Goal: Information Seeking & Learning: Learn about a topic

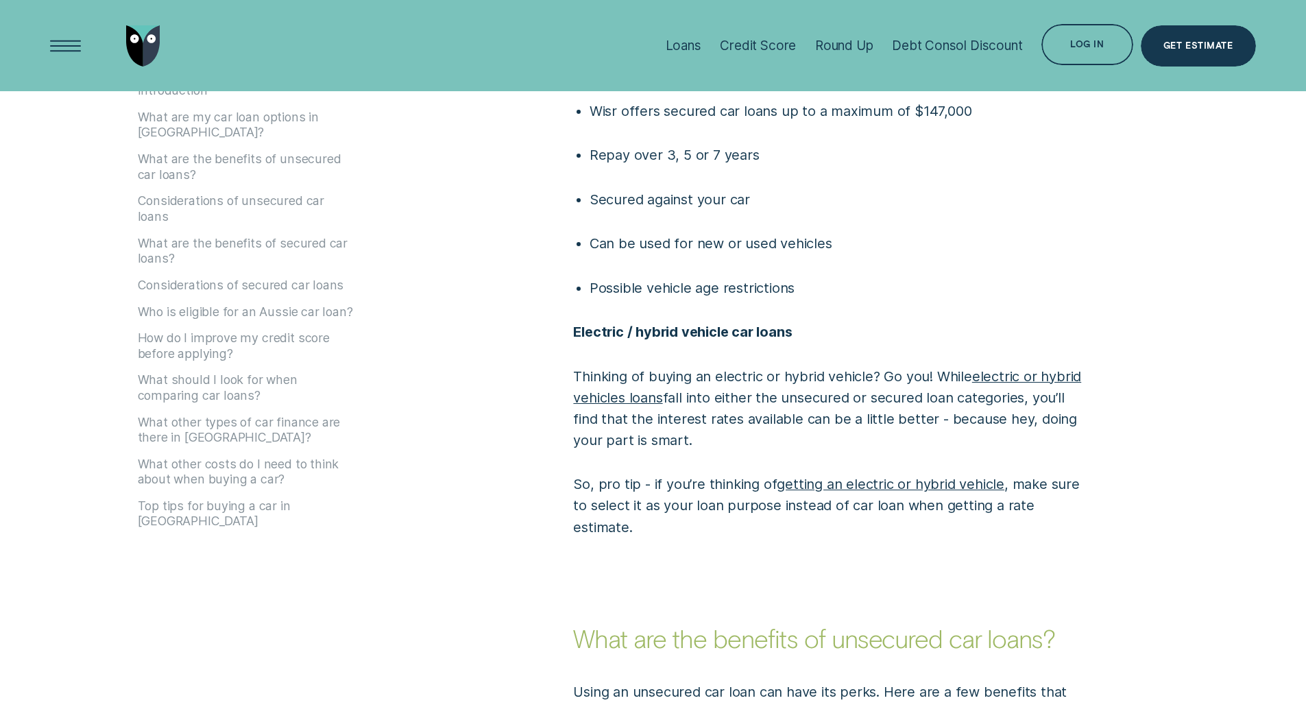
scroll to position [1755, 0]
click at [745, 34] on div "Credit Score" at bounding box center [758, 45] width 76 height 91
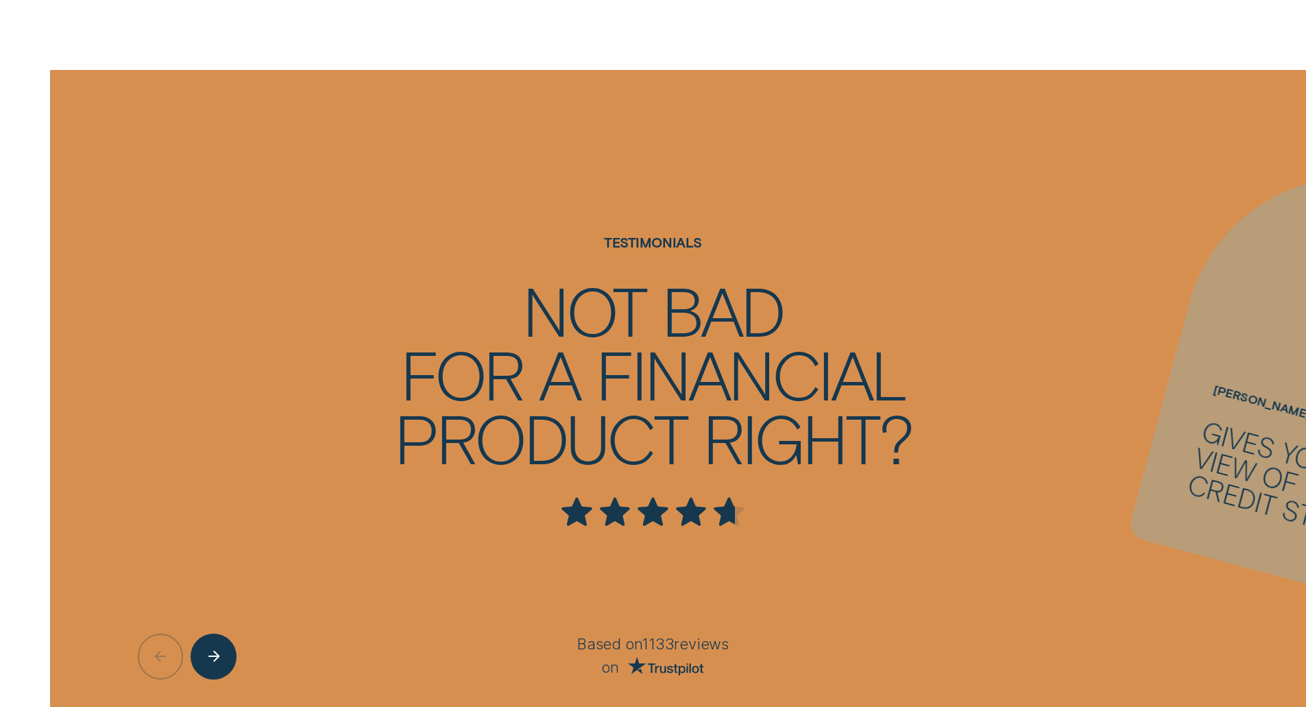
scroll to position [3732, 0]
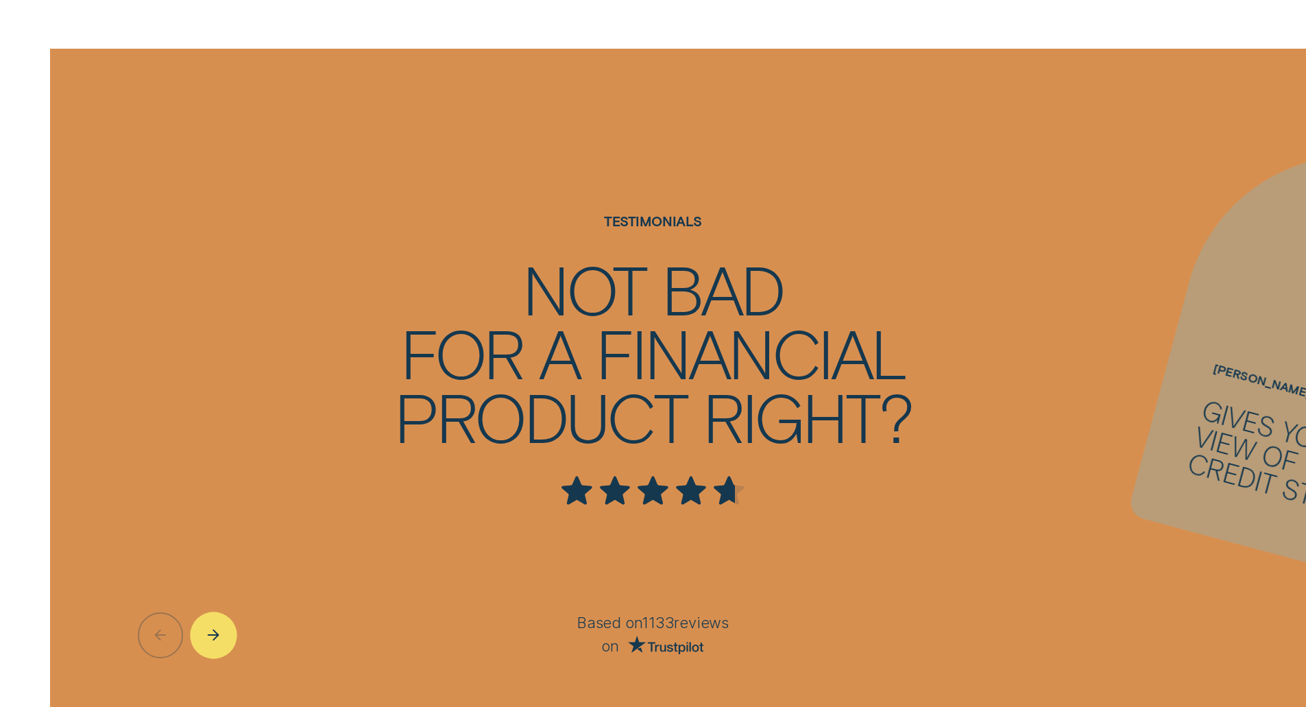
click at [201, 640] on div "Next button" at bounding box center [214, 635] width 47 height 47
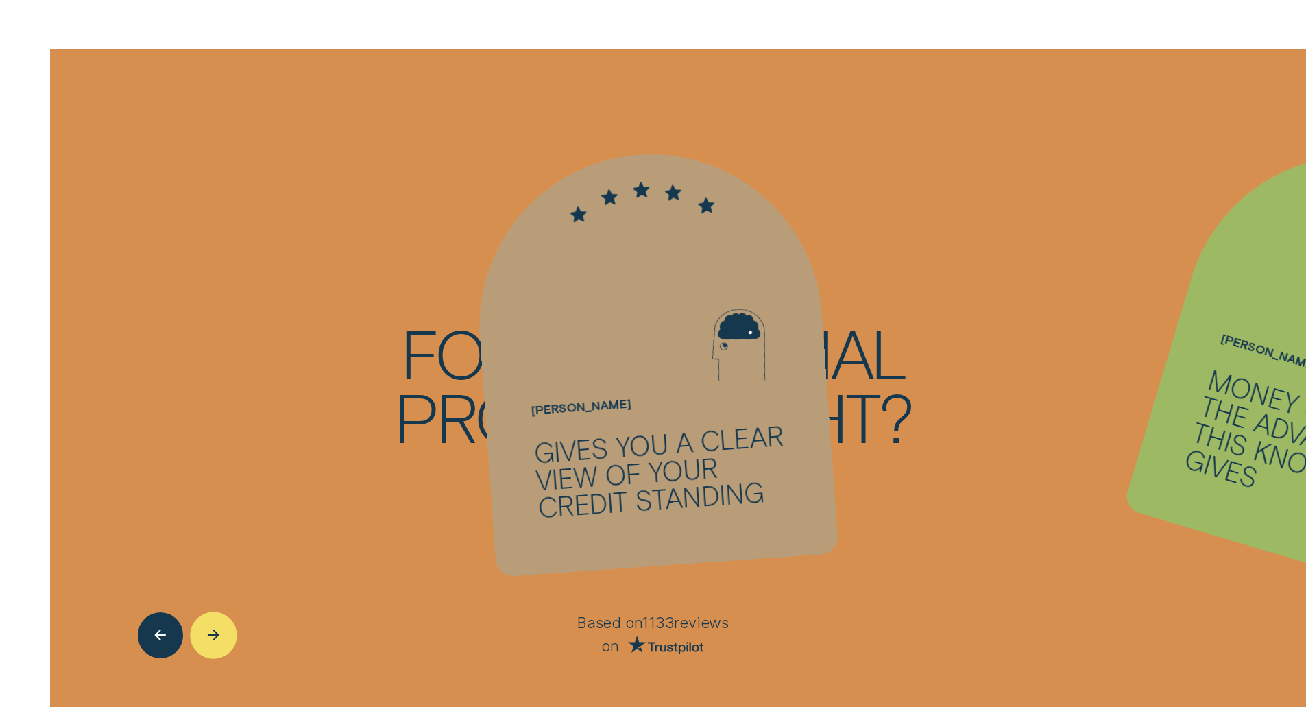
click at [224, 631] on div "Next button" at bounding box center [214, 635] width 47 height 47
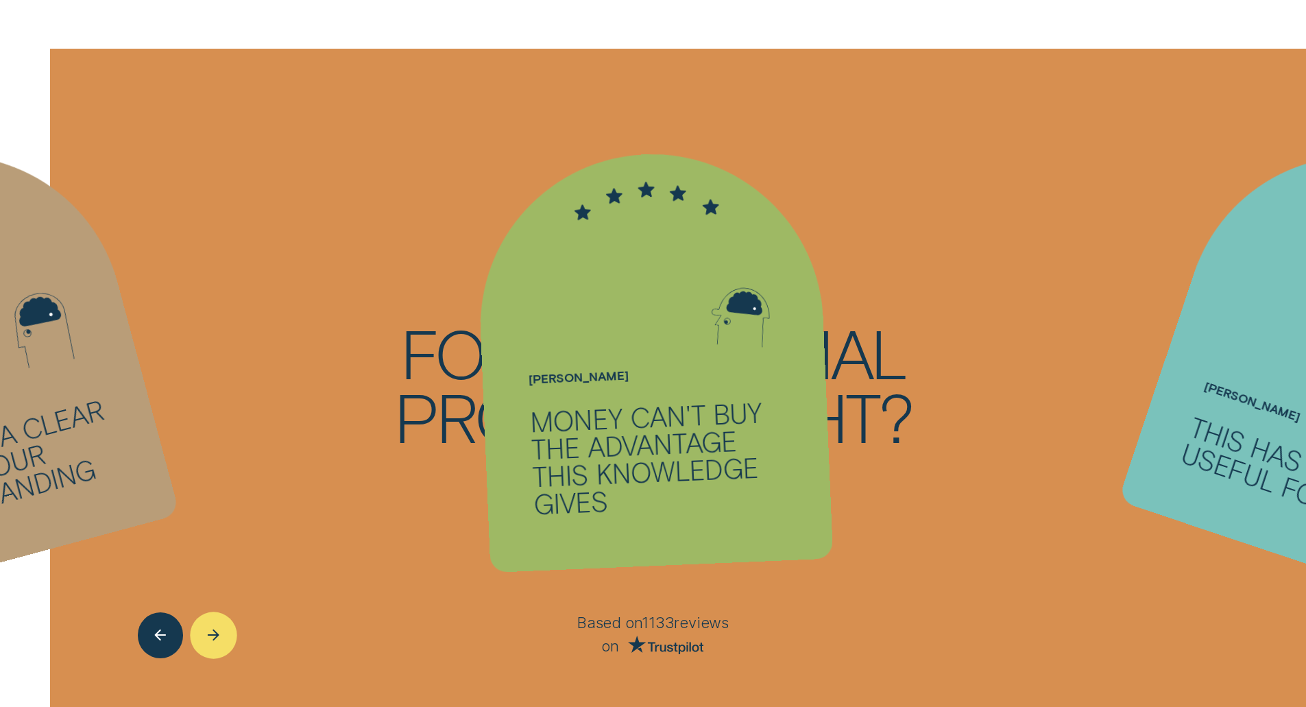
click at [224, 631] on div "Next button" at bounding box center [214, 635] width 47 height 47
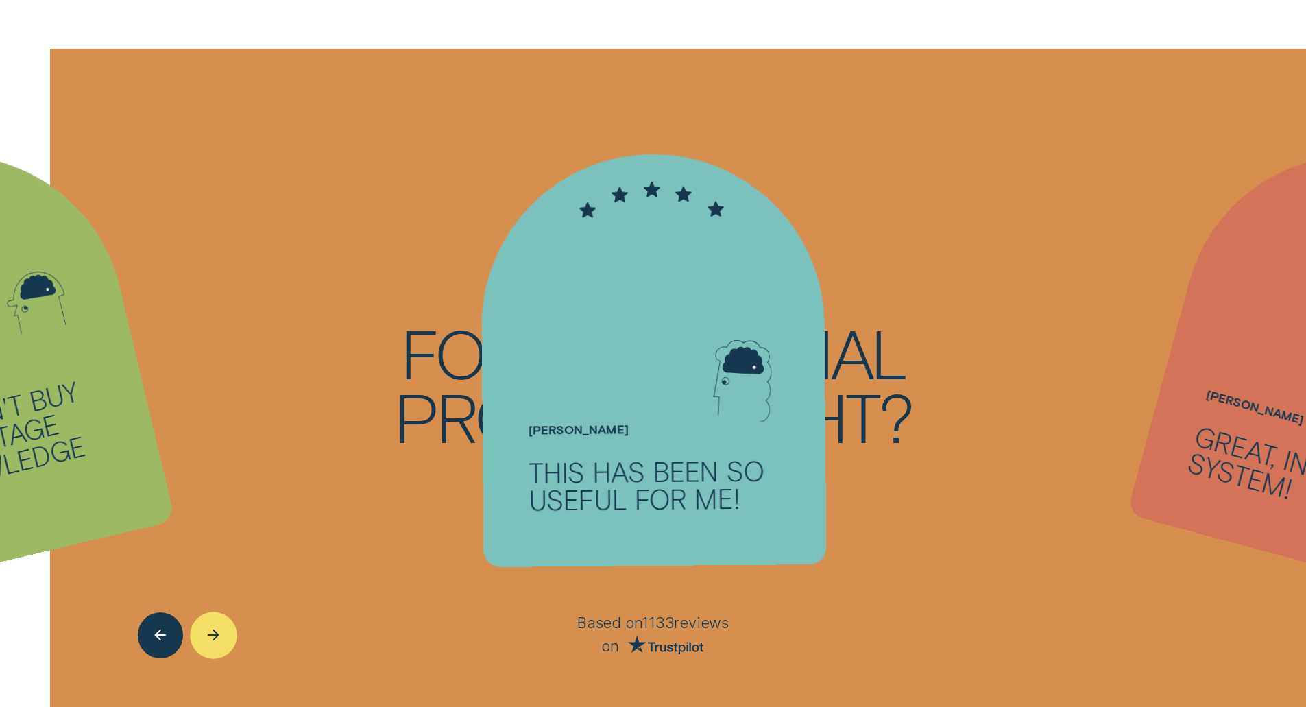
click at [224, 631] on div "Next button" at bounding box center [214, 635] width 47 height 47
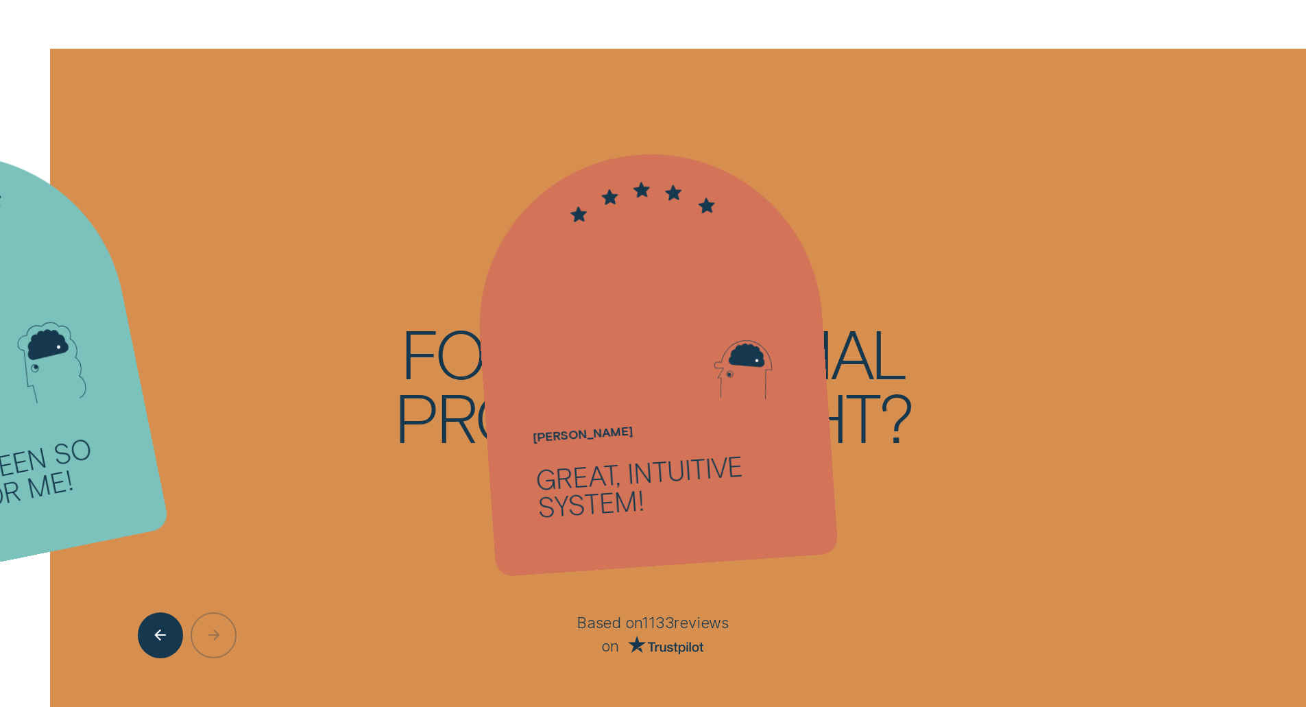
click at [224, 631] on div at bounding box center [217, 635] width 159 height 46
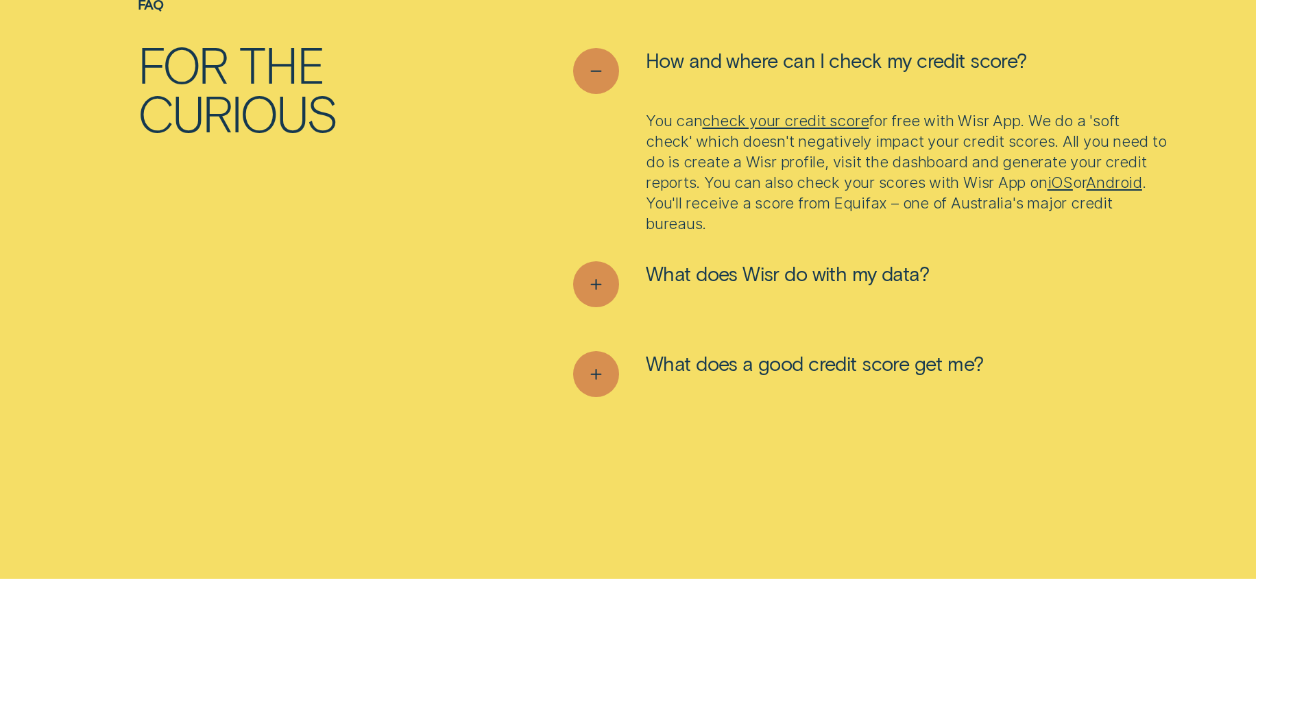
scroll to position [5688, 0]
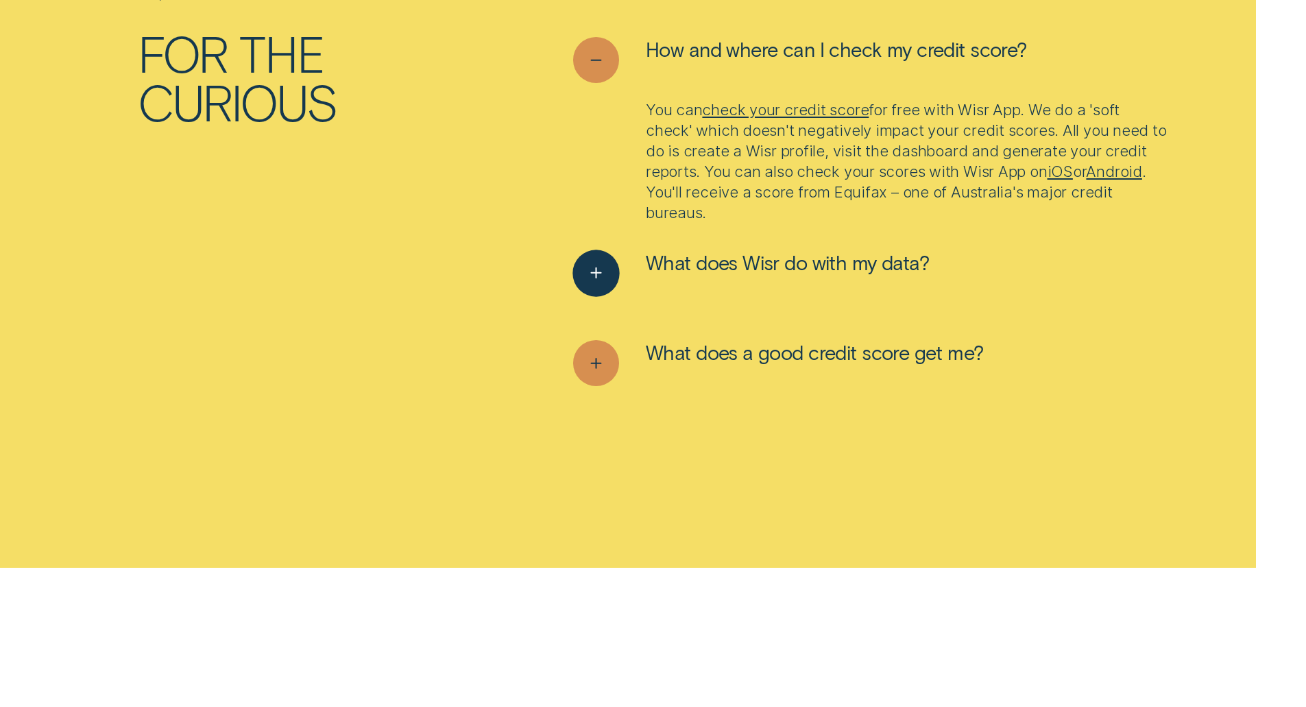
click at [590, 273] on icon "See more" at bounding box center [596, 273] width 23 height 21
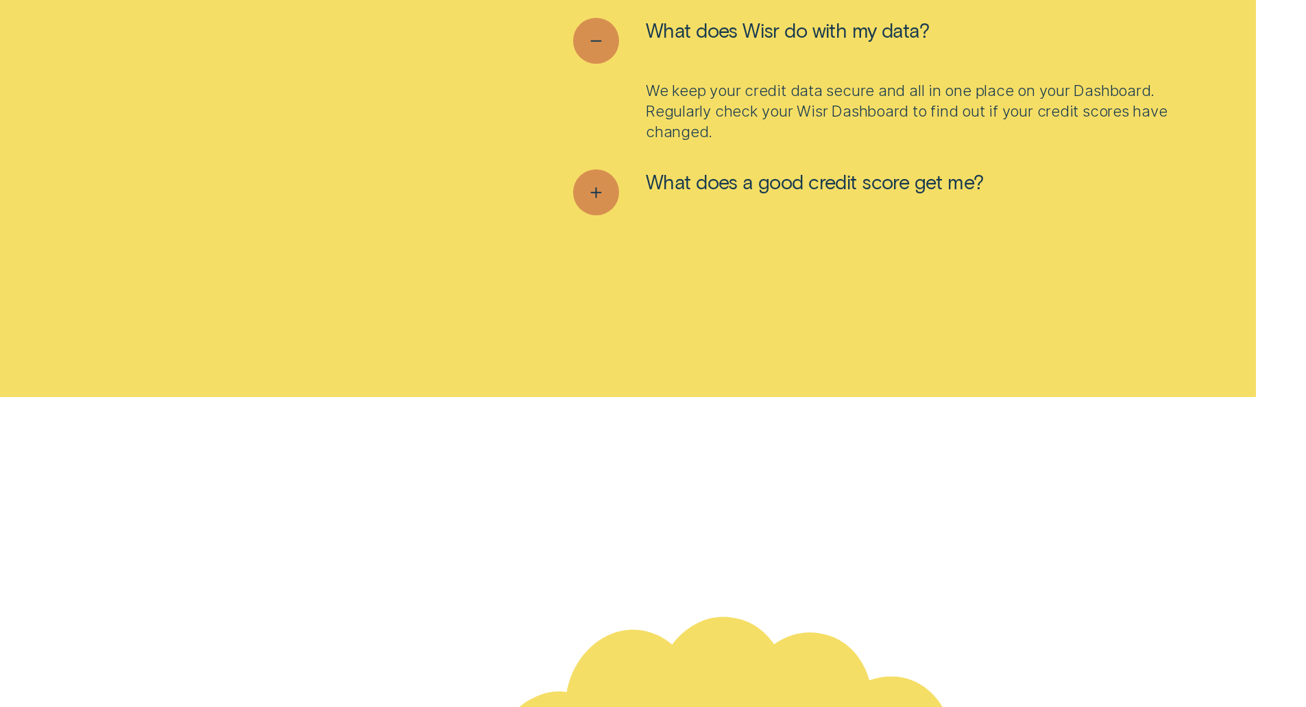
scroll to position [5954, 0]
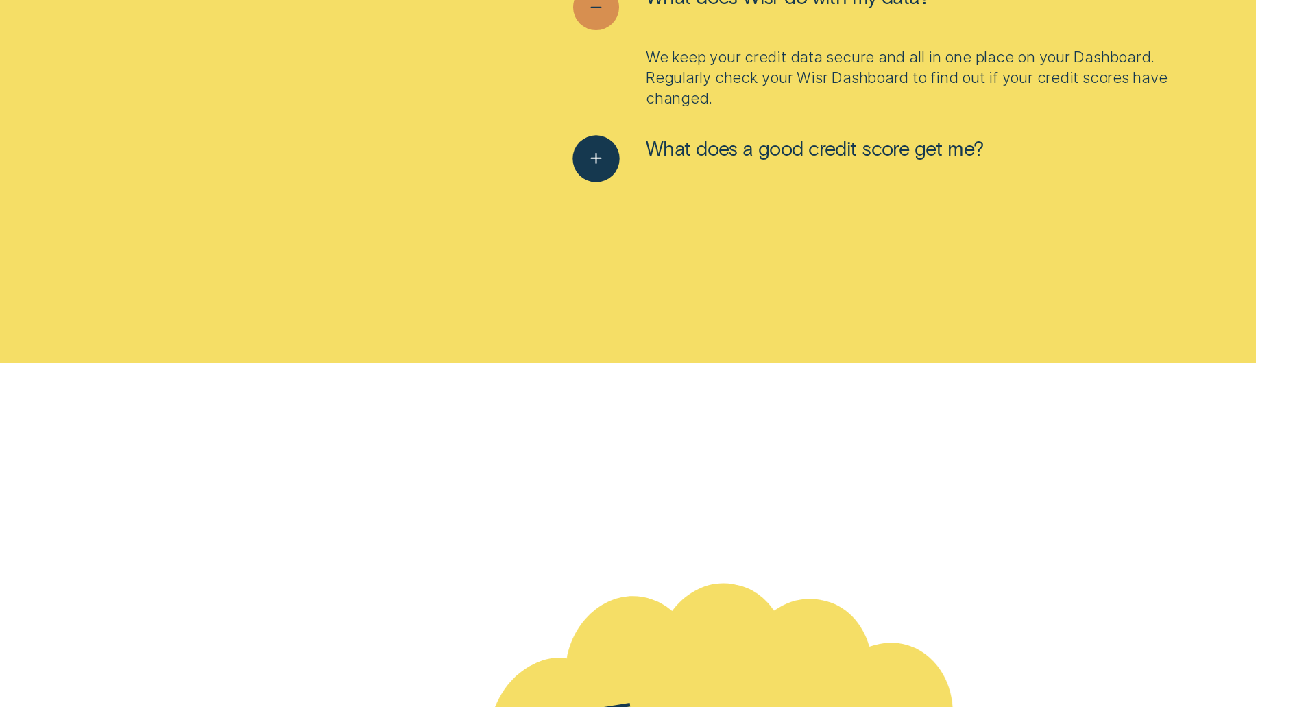
click at [605, 171] on div "See more" at bounding box center [596, 159] width 47 height 47
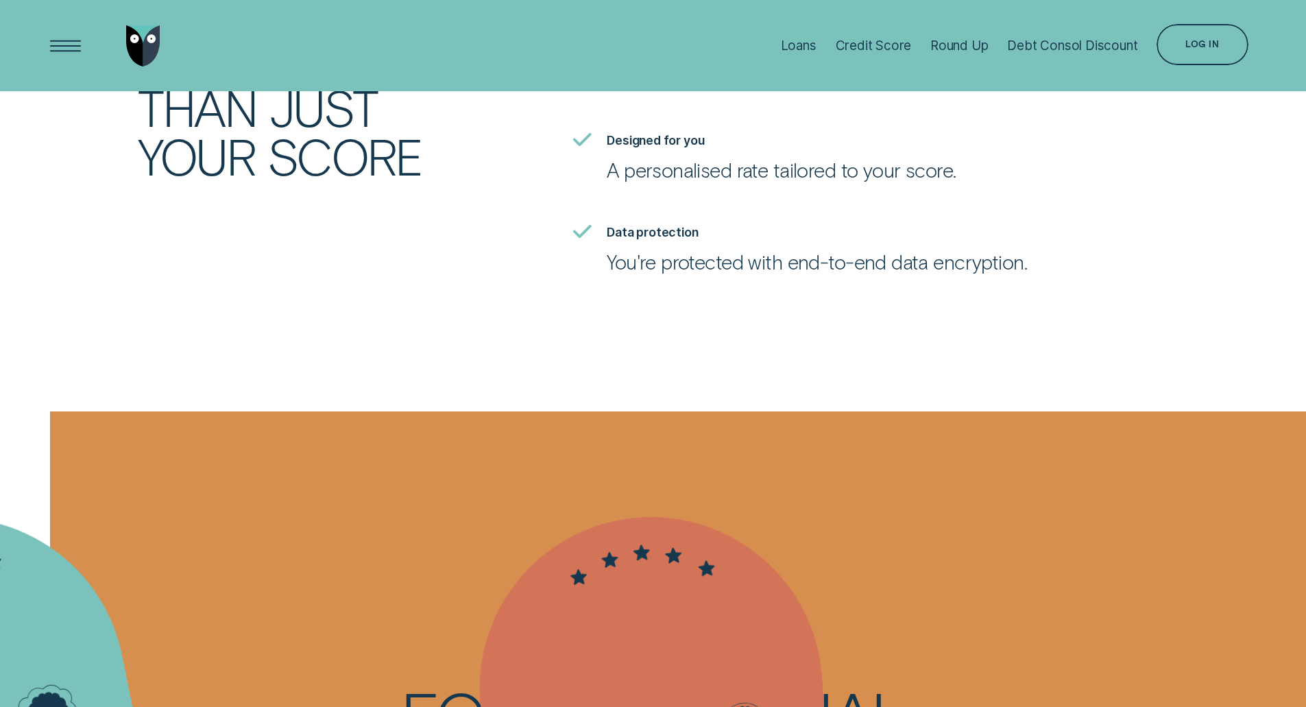
scroll to position [3368, 0]
click at [64, 51] on div "Open Menu" at bounding box center [65, 45] width 58 height 58
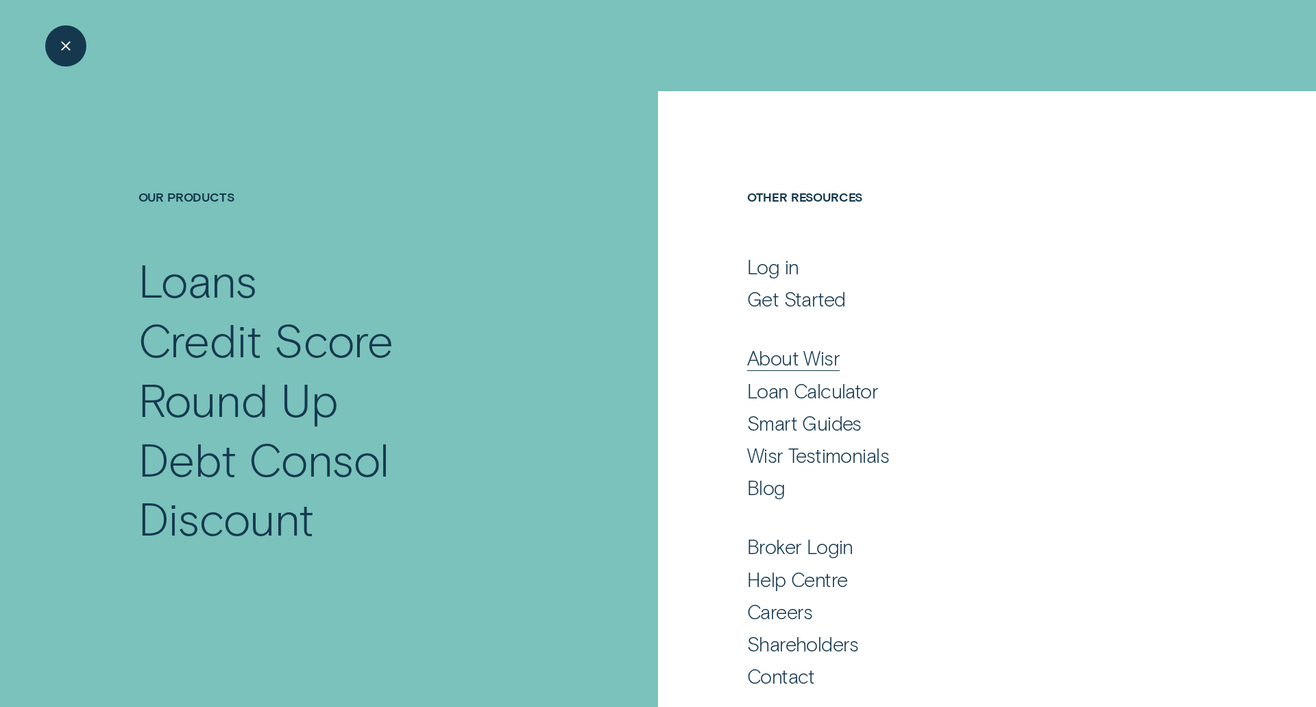
click at [782, 362] on div "About Wisr" at bounding box center [793, 358] width 93 height 25
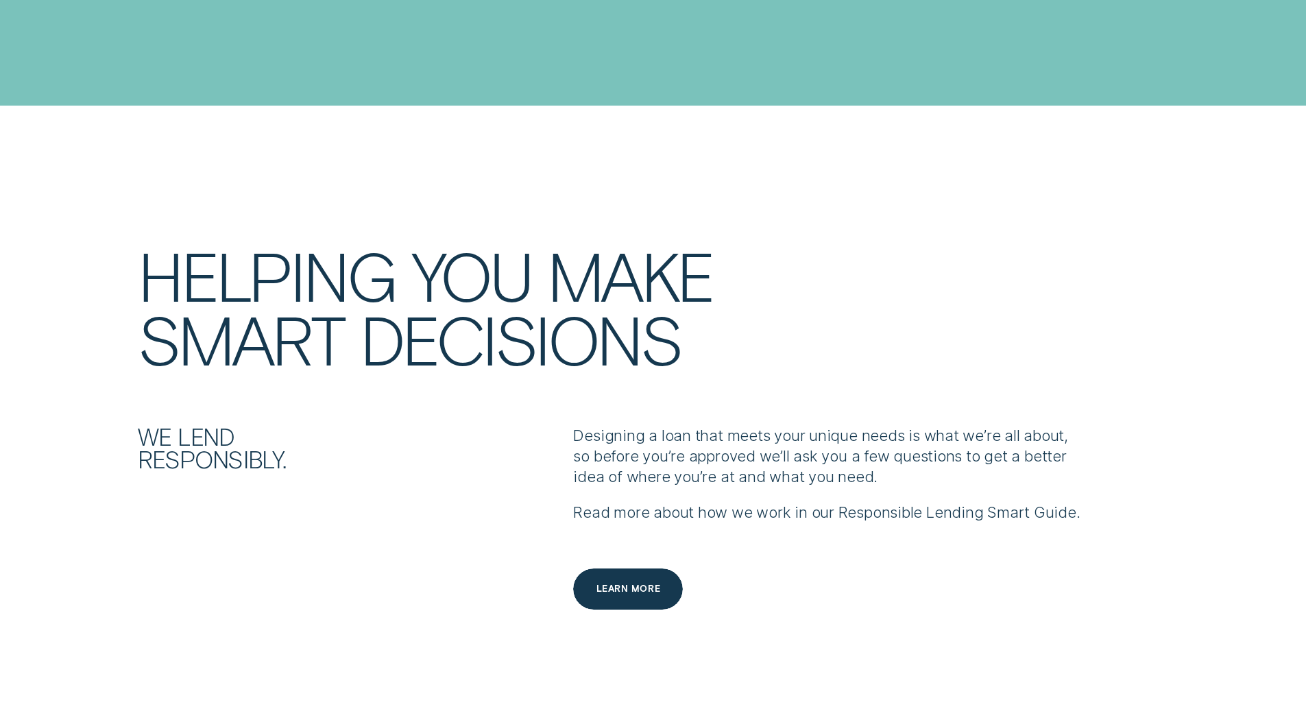
scroll to position [1751, 0]
click at [413, 433] on div "We lend responsibly." at bounding box center [304, 446] width 349 height 45
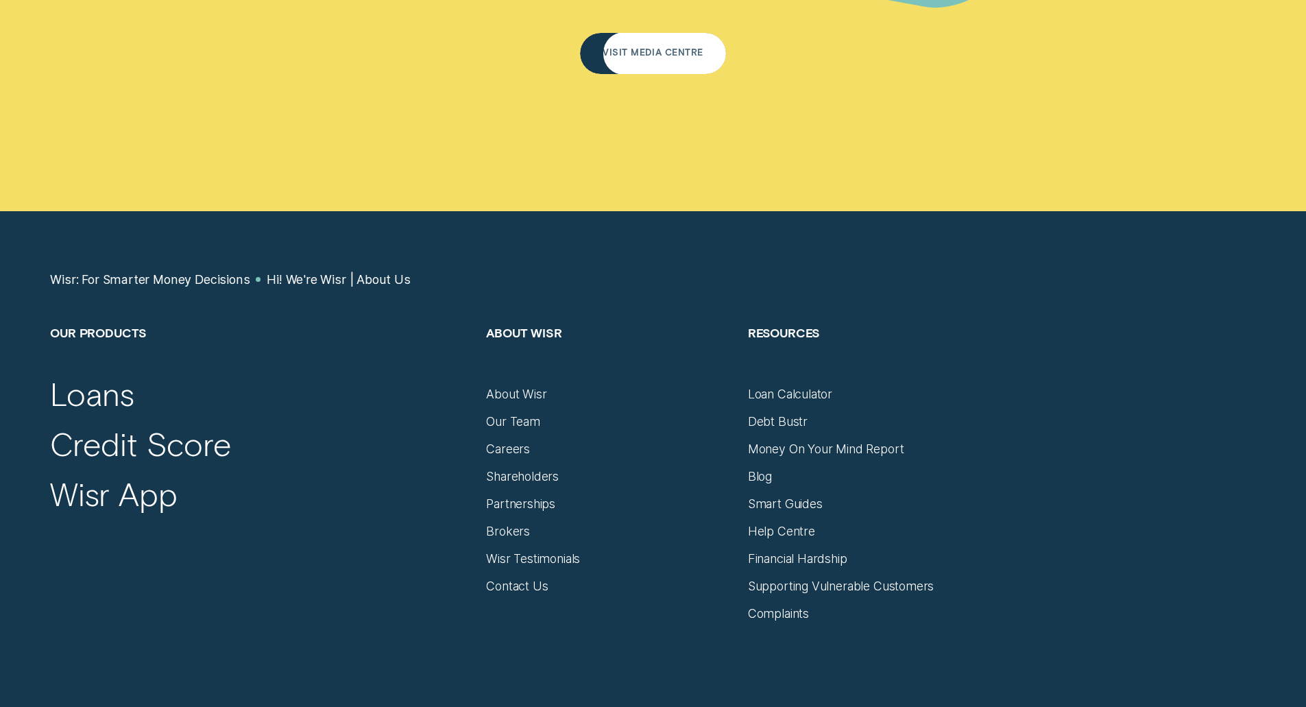
scroll to position [9018, 0]
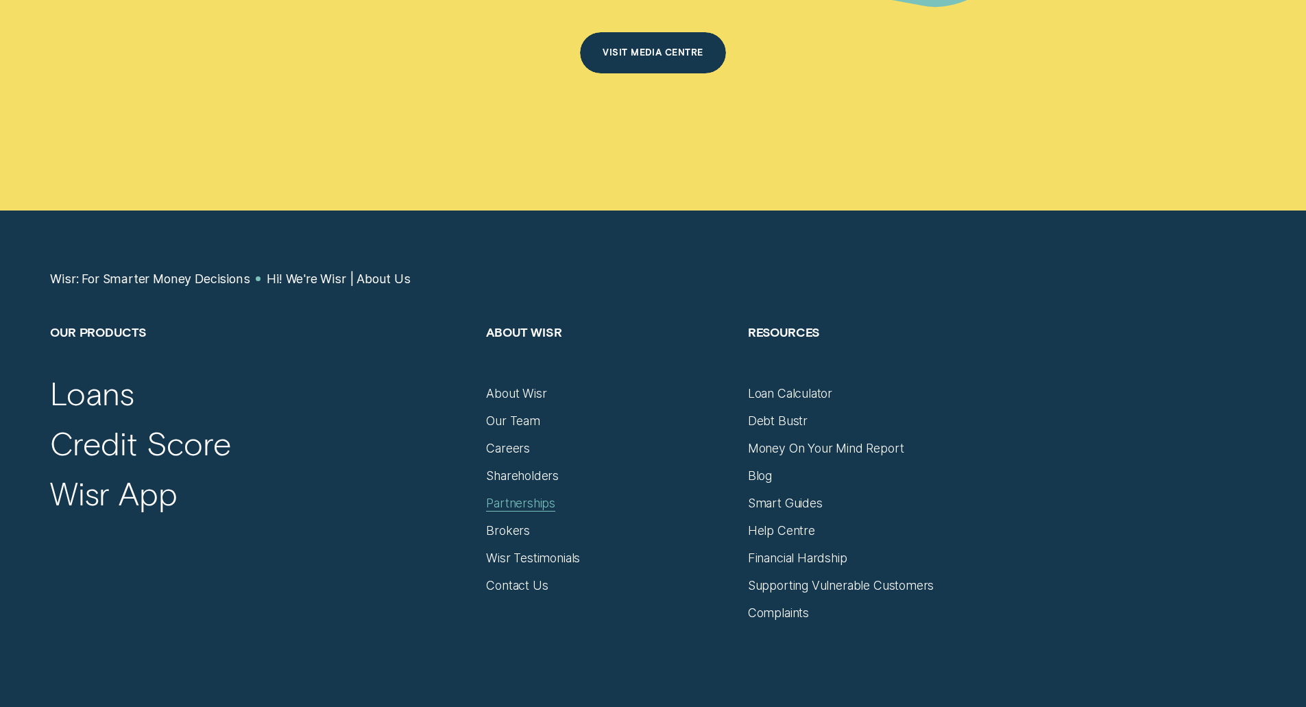
click at [507, 496] on div "Partnerships" at bounding box center [520, 503] width 69 height 15
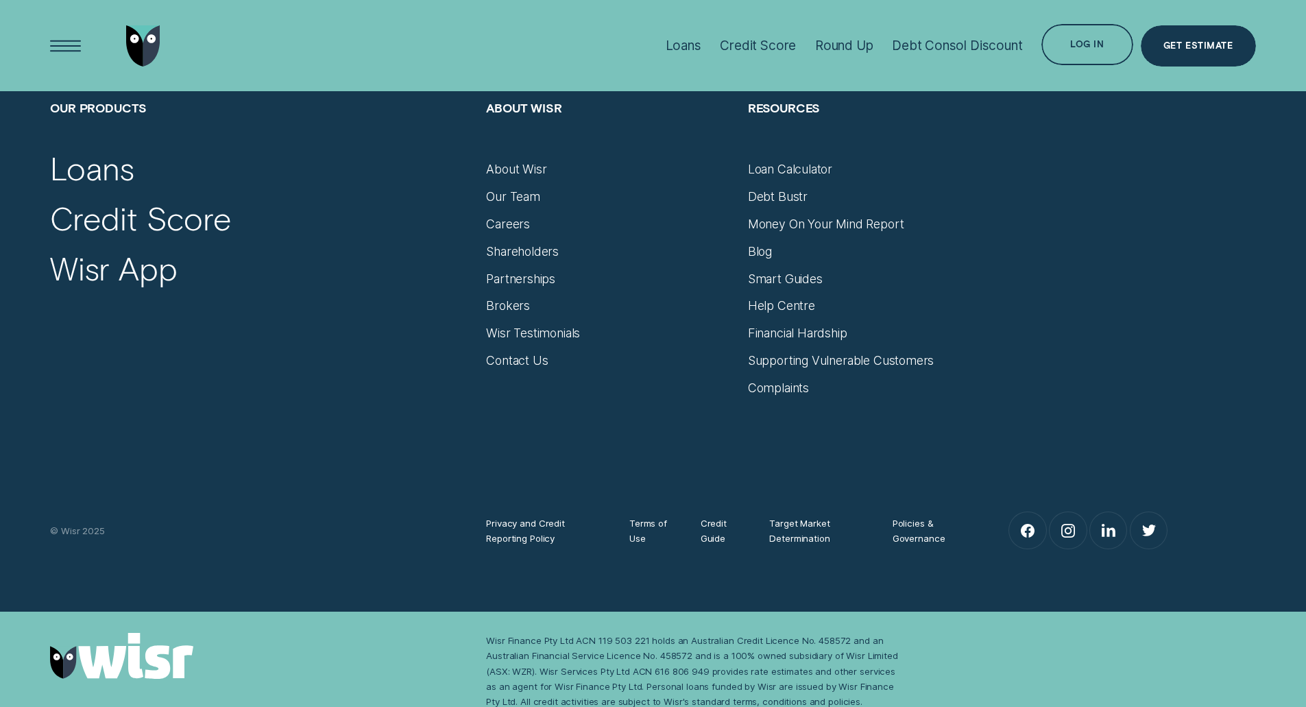
scroll to position [5082, 0]
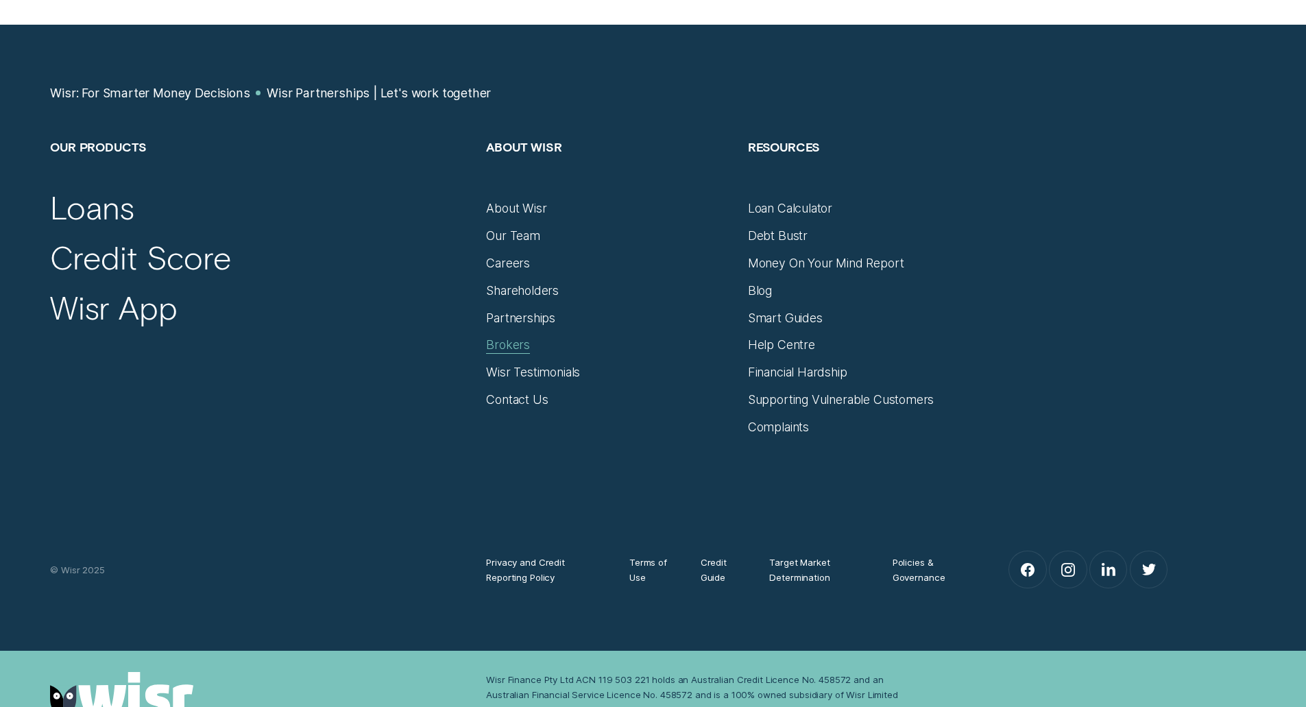
click at [514, 352] on div "Brokers" at bounding box center [508, 344] width 44 height 15
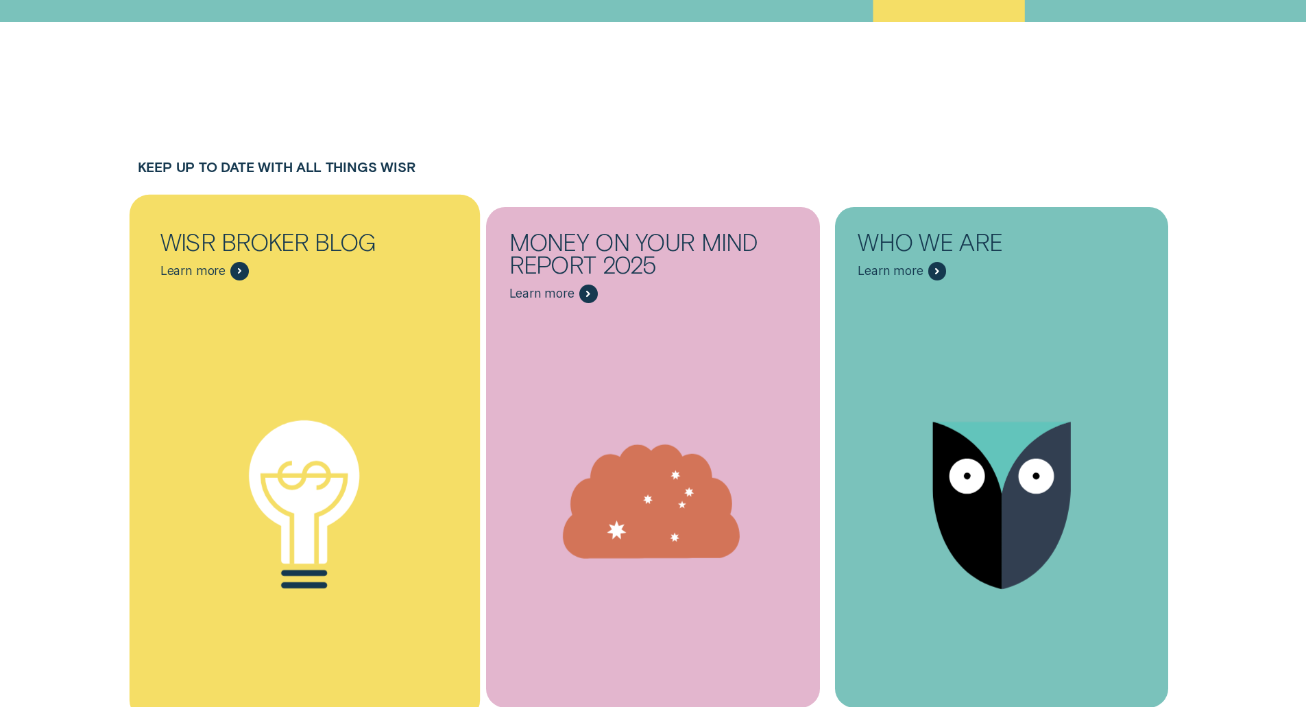
scroll to position [7306, 0]
click at [261, 292] on div "Financial Learnings" at bounding box center [304, 504] width 350 height 425
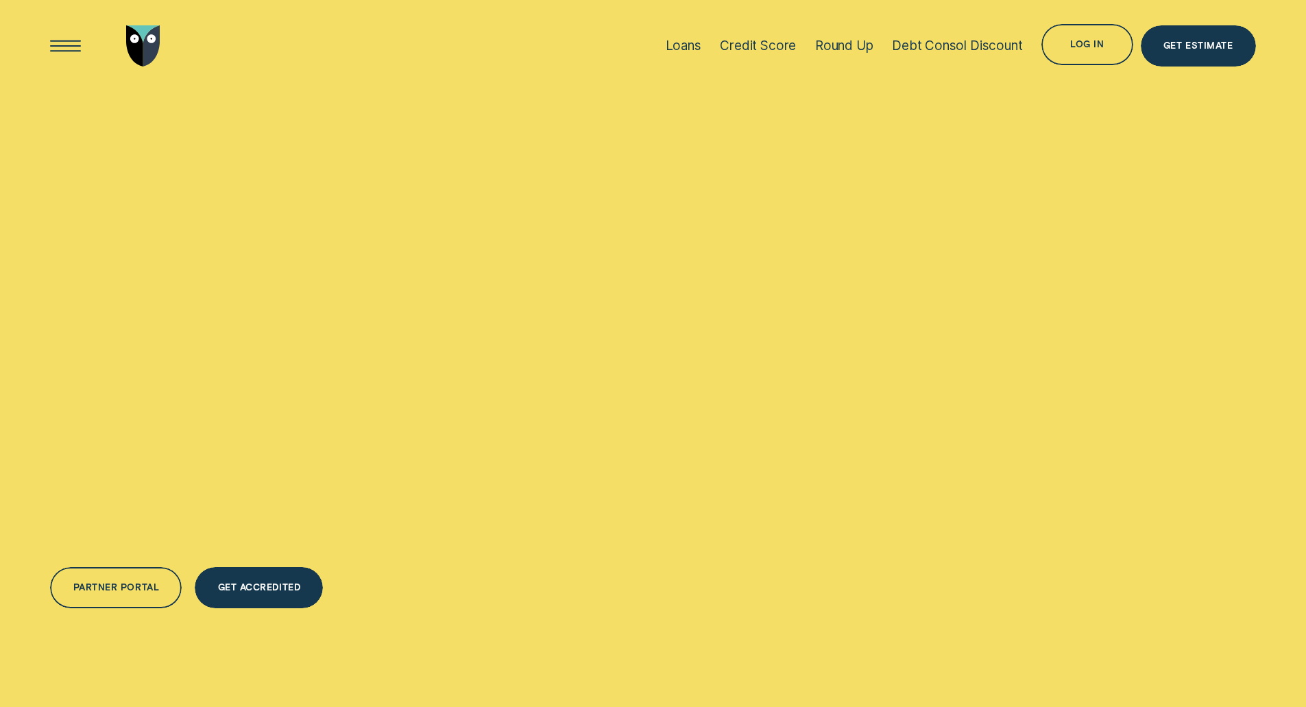
scroll to position [7306, 0]
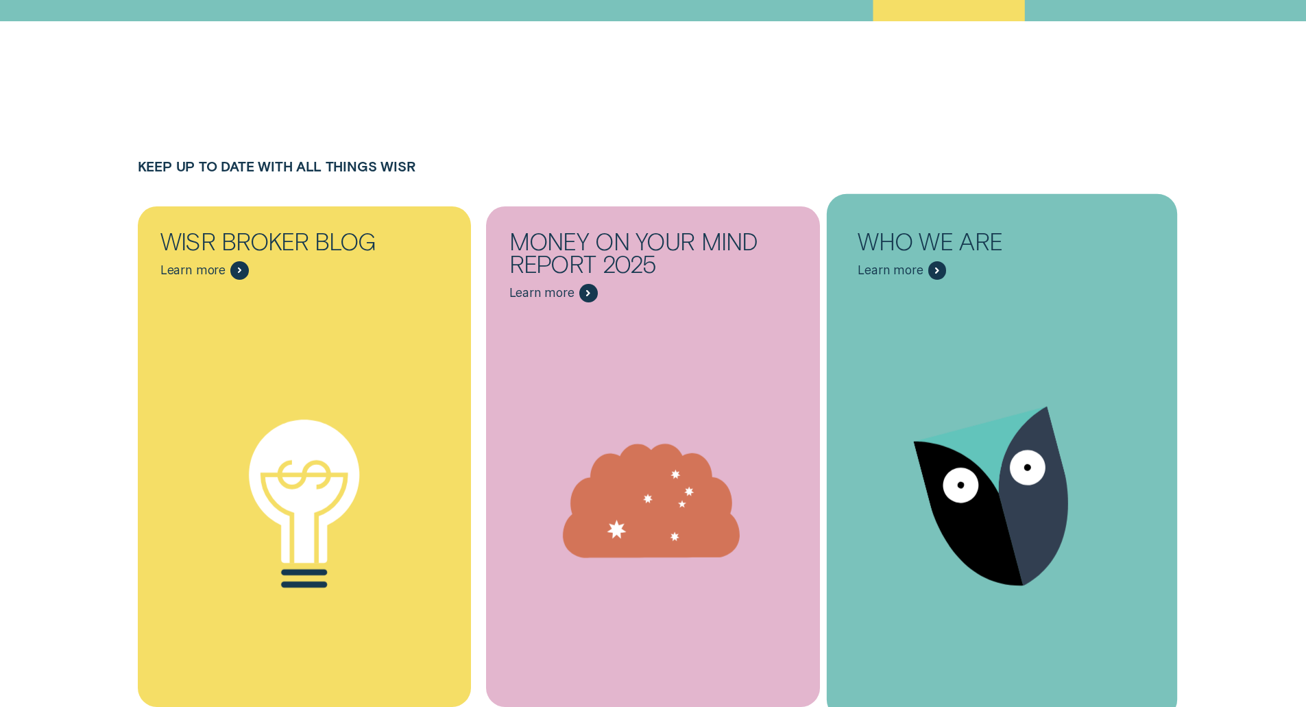
click at [1013, 292] on div "Wisr Logo" at bounding box center [1002, 504] width 350 height 425
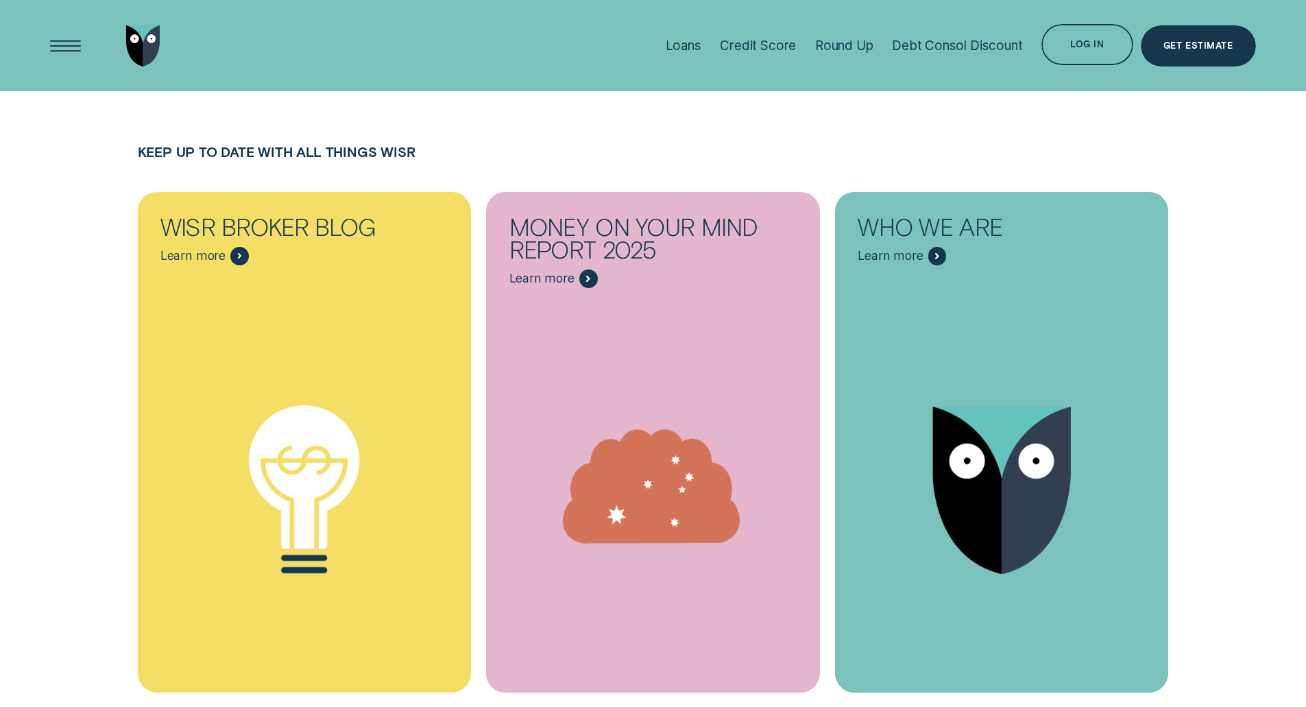
scroll to position [7311, 0]
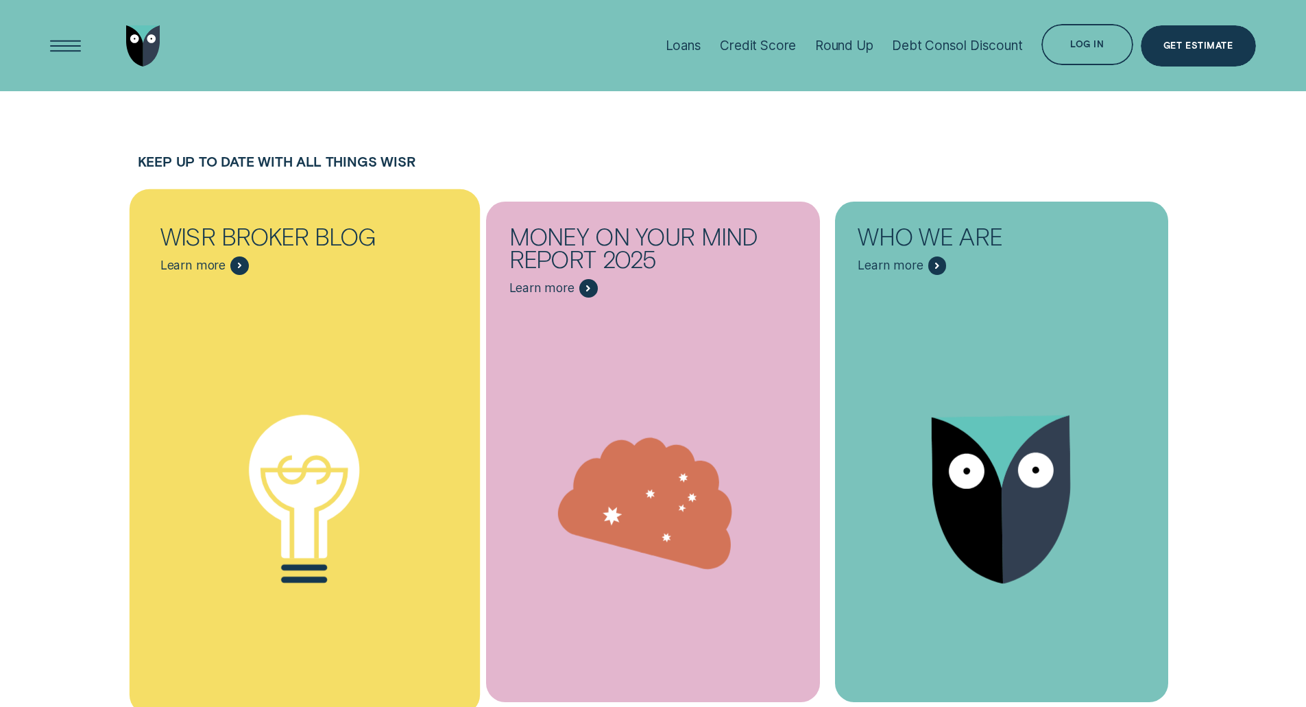
click at [370, 366] on icon "Wisr Broker Blog - Learn more" at bounding box center [304, 499] width 350 height 267
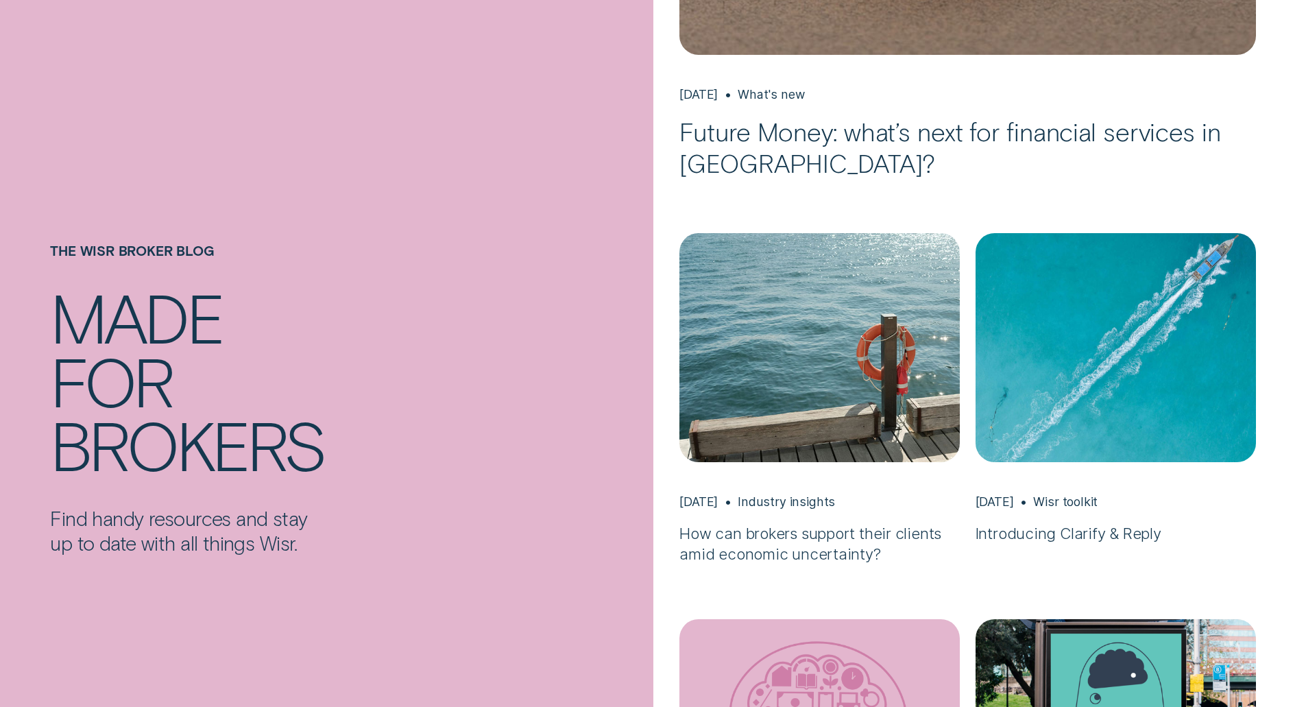
scroll to position [663, 0]
click at [834, 130] on h3 "Future Money: what’s next for financial services in [GEOGRAPHIC_DATA]?" at bounding box center [967, 146] width 576 height 62
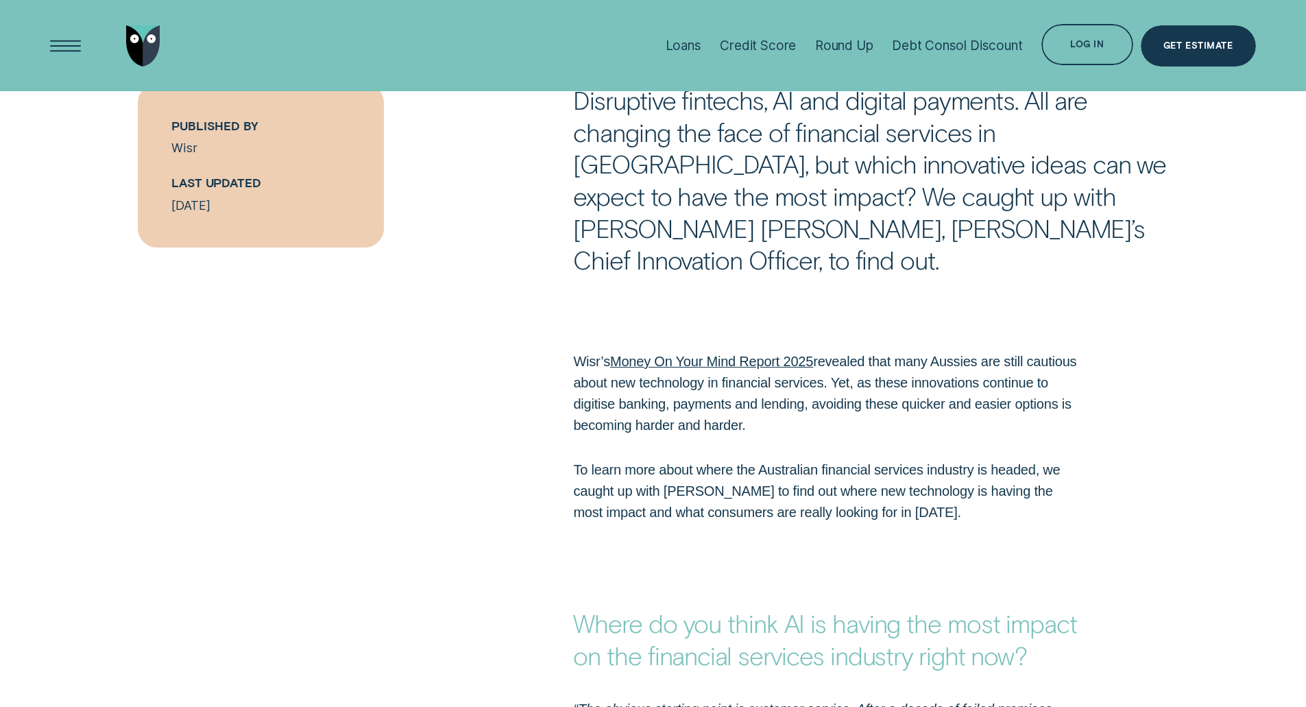
scroll to position [958, 0]
